Goal: Information Seeking & Learning: Check status

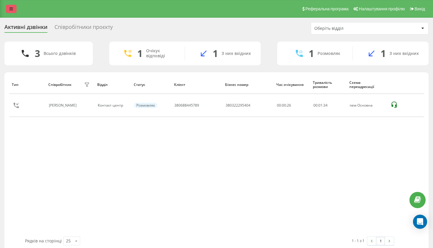
click at [16, 10] on link at bounding box center [11, 9] width 11 height 8
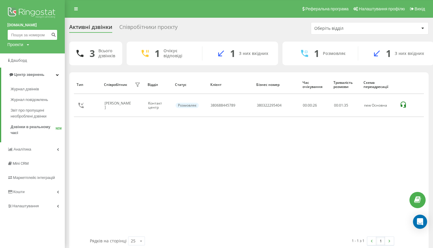
click at [40, 36] on input at bounding box center [32, 34] width 50 height 11
paste input "0637275505"
type input "0637275505"
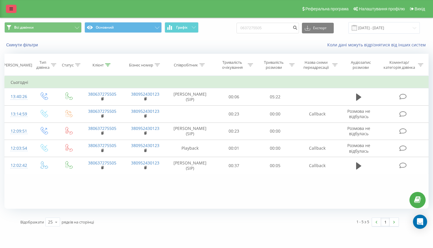
click at [12, 11] on icon at bounding box center [11, 9] width 4 height 4
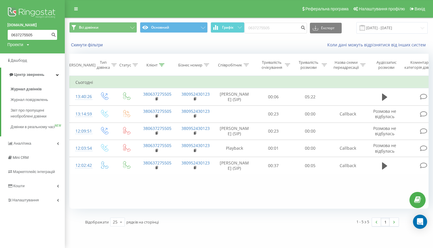
click at [36, 33] on input "0637275505" at bounding box center [32, 34] width 50 height 11
paste input "0974468546"
type input "0974468546"
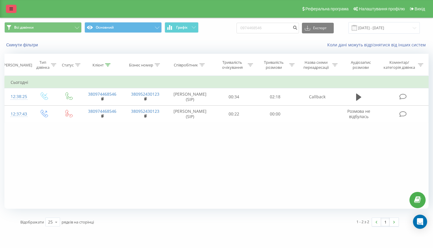
click at [14, 9] on link at bounding box center [11, 9] width 11 height 8
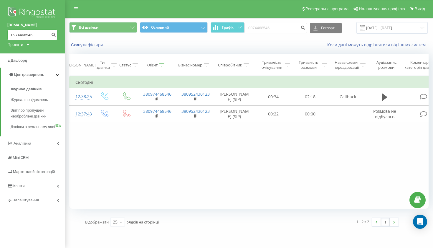
click at [39, 33] on input "0974468546" at bounding box center [32, 34] width 50 height 11
paste input "0976154161"
type input "0976154161"
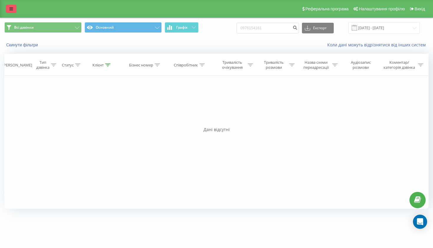
click at [13, 13] on link at bounding box center [11, 9] width 11 height 8
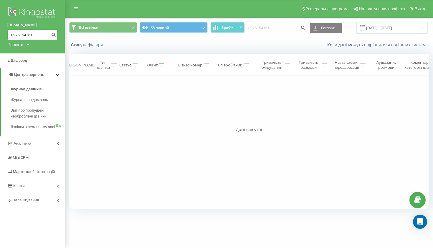
click at [34, 30] on input "0976154161" at bounding box center [32, 34] width 50 height 11
paste input "0500394674"
type input "0500394674"
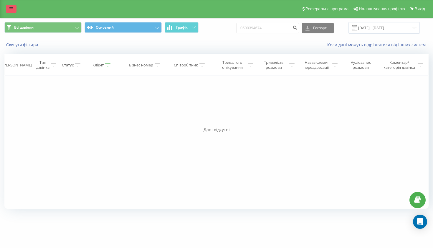
click at [7, 12] on link at bounding box center [11, 9] width 11 height 8
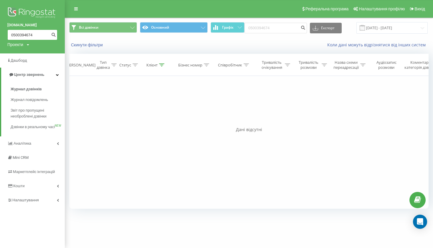
click at [32, 32] on input "0500394674" at bounding box center [32, 34] width 50 height 11
paste input "0677594082"
type input "0677594082"
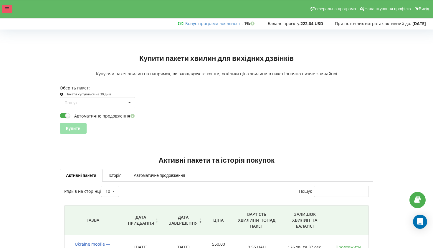
click at [11, 9] on div at bounding box center [7, 9] width 11 height 8
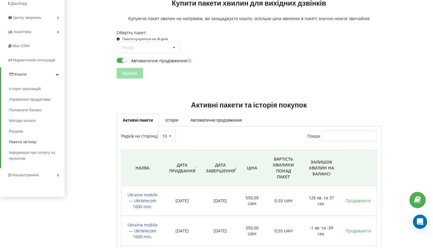
scroll to position [56, 0]
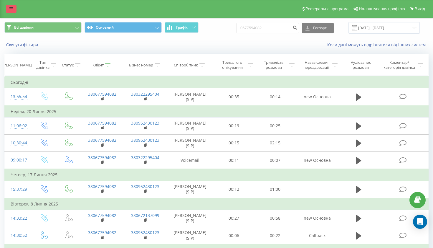
click at [11, 11] on icon at bounding box center [11, 9] width 4 height 4
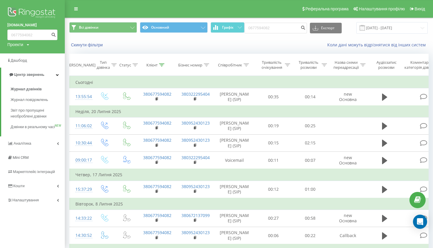
click at [45, 31] on input "0677594082" at bounding box center [32, 34] width 50 height 11
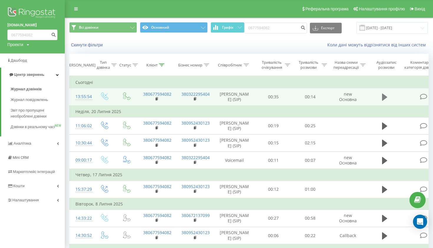
click at [388, 101] on button at bounding box center [385, 97] width 9 height 9
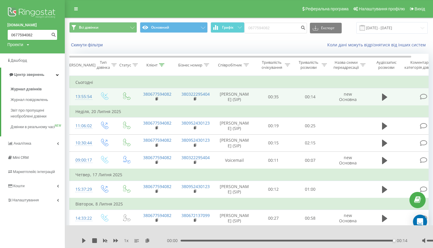
click at [41, 37] on input "0677594082" at bounding box center [32, 34] width 50 height 11
paste input "0979270456"
type input "0979270456"
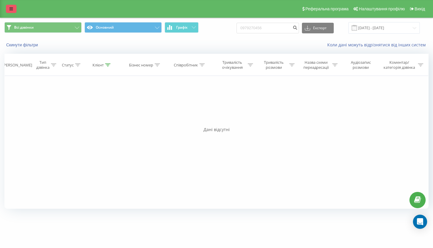
click at [7, 13] on link at bounding box center [11, 9] width 11 height 8
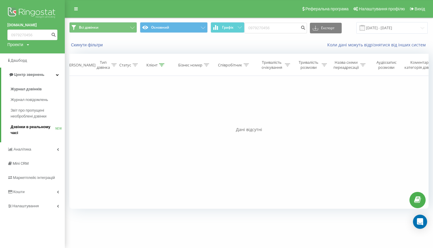
click at [33, 124] on span "Дзвінки в реальному часі" at bounding box center [33, 130] width 45 height 12
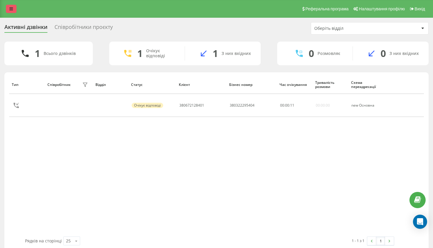
click at [14, 9] on link at bounding box center [11, 9] width 11 height 8
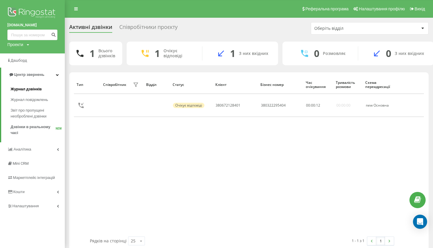
click at [26, 90] on span "Журнал дзвінків" at bounding box center [26, 89] width 31 height 6
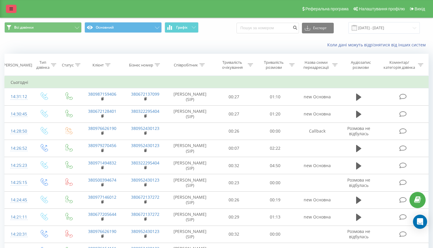
click at [9, 11] on link at bounding box center [11, 9] width 11 height 8
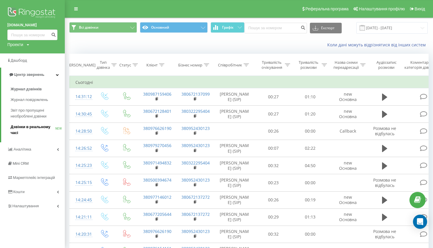
click at [38, 127] on span "Дзвінки в реальному часі" at bounding box center [33, 130] width 45 height 12
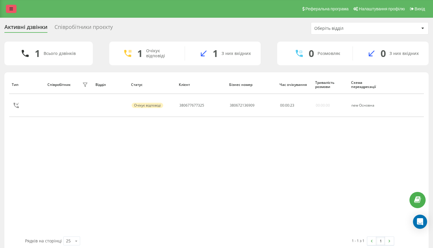
click at [15, 13] on link at bounding box center [11, 9] width 11 height 8
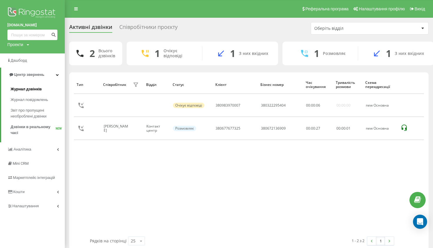
click at [33, 89] on span "Журнал дзвінків" at bounding box center [26, 89] width 31 height 6
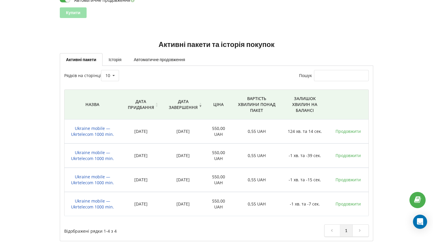
scroll to position [115, 0]
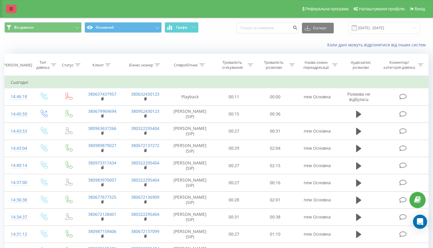
click at [13, 11] on icon at bounding box center [11, 9] width 4 height 4
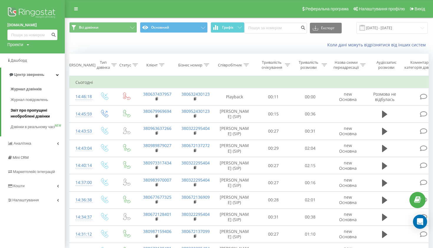
click at [36, 111] on span "Звіт про пропущені необроблені дзвінки" at bounding box center [36, 113] width 51 height 12
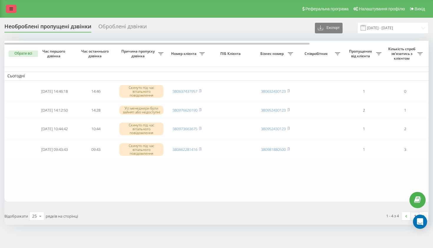
click at [10, 13] on link at bounding box center [11, 9] width 11 height 8
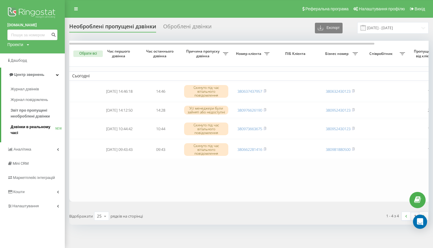
click at [47, 127] on span "Дзвінки в реальному часі" at bounding box center [33, 130] width 45 height 12
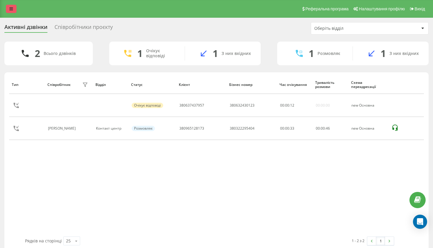
click at [12, 8] on link at bounding box center [11, 9] width 11 height 8
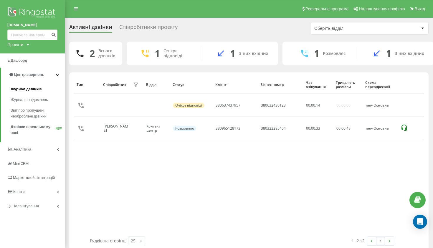
click at [24, 85] on link "Журнал дзвінків" at bounding box center [38, 89] width 54 height 11
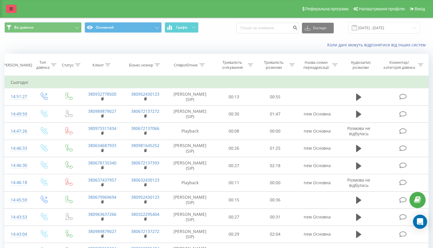
click at [8, 10] on link at bounding box center [11, 9] width 11 height 8
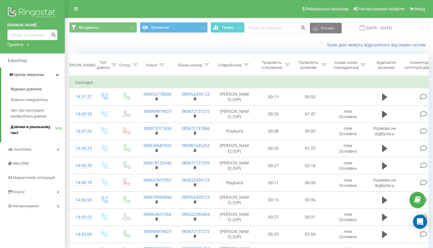
click at [31, 129] on span "Дзвінки в реальному часі" at bounding box center [33, 130] width 45 height 12
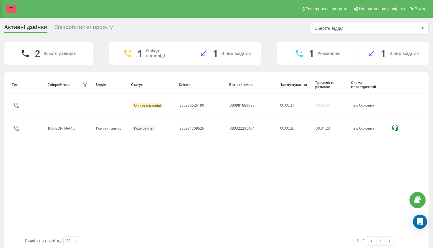
click at [8, 11] on link at bounding box center [11, 9] width 11 height 8
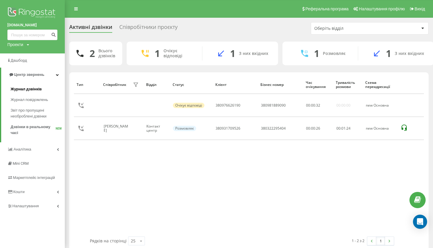
click at [37, 89] on span "Журнал дзвінків" at bounding box center [26, 89] width 31 height 6
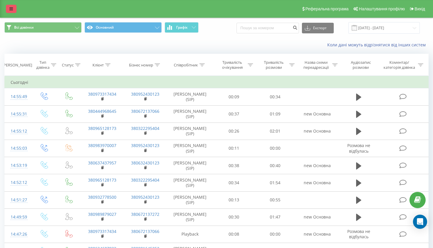
click at [12, 11] on icon at bounding box center [11, 9] width 4 height 4
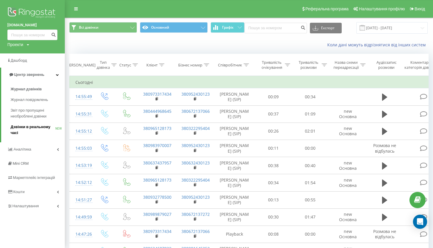
click at [31, 128] on span "Дзвінки в реальному часі" at bounding box center [33, 130] width 45 height 12
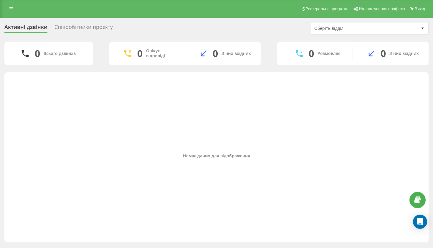
click at [12, 7] on div "Реферальна програма Налаштування профілю Вихід" at bounding box center [216, 9] width 433 height 18
click at [11, 16] on div "Реферальна програма Налаштування профілю Вихід" at bounding box center [216, 9] width 433 height 18
click at [11, 13] on link at bounding box center [11, 9] width 11 height 8
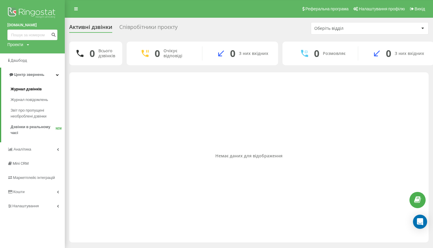
click at [24, 86] on span "Журнал дзвінків" at bounding box center [26, 89] width 31 height 6
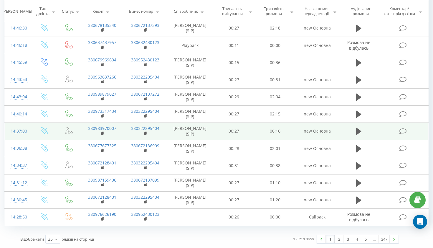
scroll to position [295, 0]
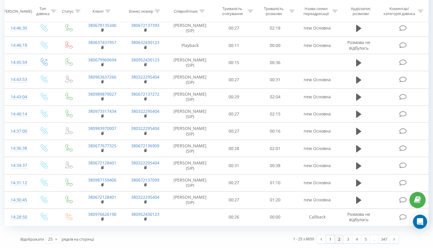
click at [341, 238] on link "2" at bounding box center [339, 239] width 9 height 8
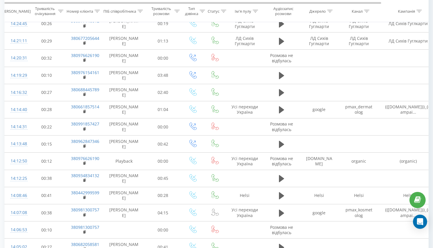
scroll to position [150, 0]
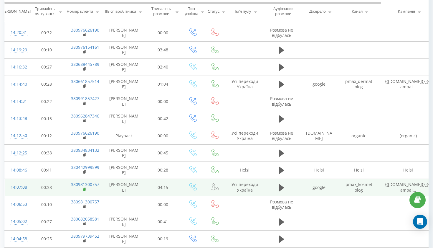
click at [85, 191] on icon at bounding box center [84, 189] width 3 height 4
click at [281, 191] on icon at bounding box center [281, 187] width 5 height 7
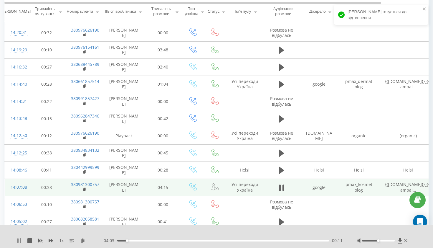
click at [20, 238] on icon at bounding box center [19, 240] width 5 height 5
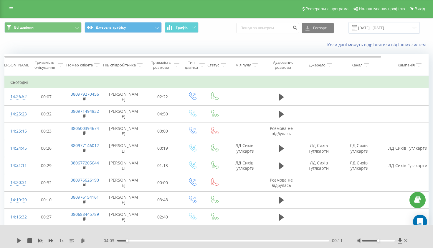
scroll to position [0, 0]
click at [13, 11] on icon at bounding box center [11, 9] width 4 height 4
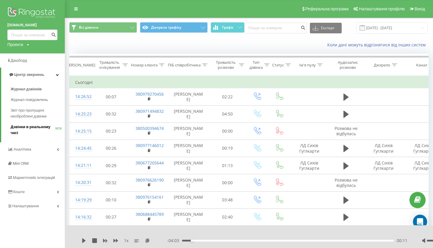
click at [41, 128] on span "Дзвінки в реальному часі" at bounding box center [33, 130] width 45 height 12
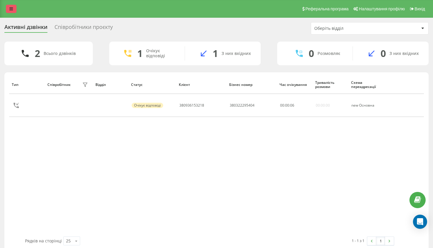
click at [11, 13] on link at bounding box center [11, 9] width 11 height 8
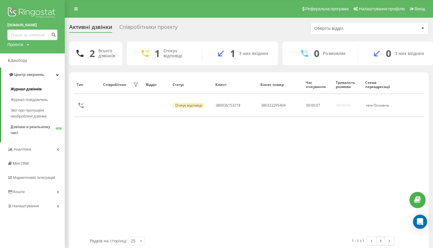
click at [13, 88] on span "Журнал дзвінків" at bounding box center [26, 89] width 31 height 6
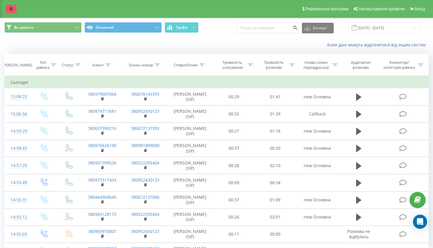
click at [13, 11] on icon at bounding box center [11, 9] width 4 height 4
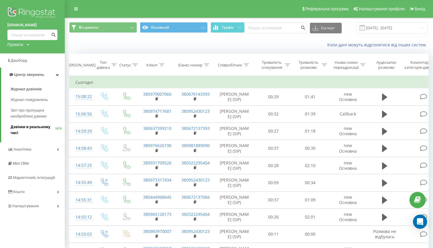
click at [28, 125] on span "Дзвінки в реальному часі" at bounding box center [33, 130] width 45 height 12
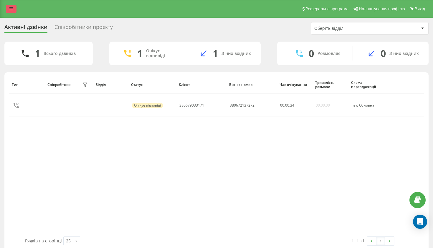
click at [14, 9] on link at bounding box center [11, 9] width 11 height 8
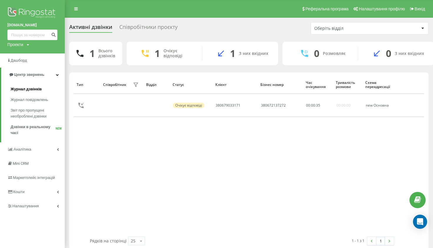
click at [33, 90] on span "Журнал дзвінків" at bounding box center [26, 89] width 31 height 6
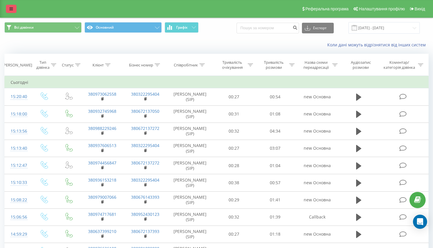
click at [8, 12] on link at bounding box center [11, 9] width 11 height 8
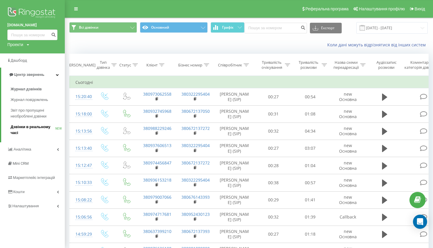
click at [28, 128] on span "Дзвінки в реальному часі" at bounding box center [33, 130] width 45 height 12
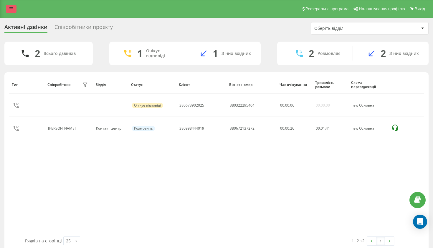
click at [11, 9] on link at bounding box center [11, 9] width 11 height 8
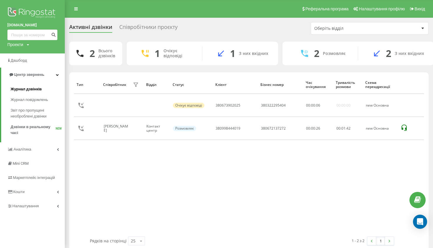
click at [27, 89] on span "Журнал дзвінків" at bounding box center [26, 89] width 31 height 6
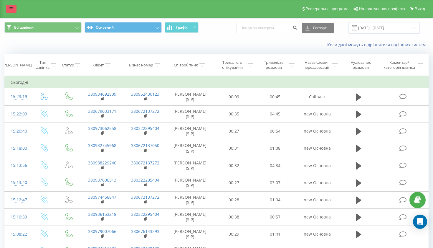
click at [13, 13] on link at bounding box center [11, 9] width 11 height 8
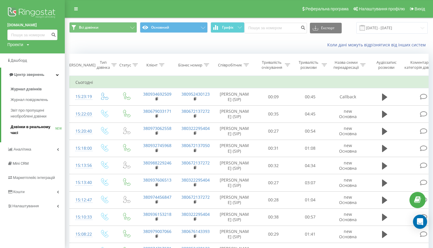
click at [28, 124] on span "Дзвінки в реальному часі" at bounding box center [33, 130] width 45 height 12
